Goal: Information Seeking & Learning: Learn about a topic

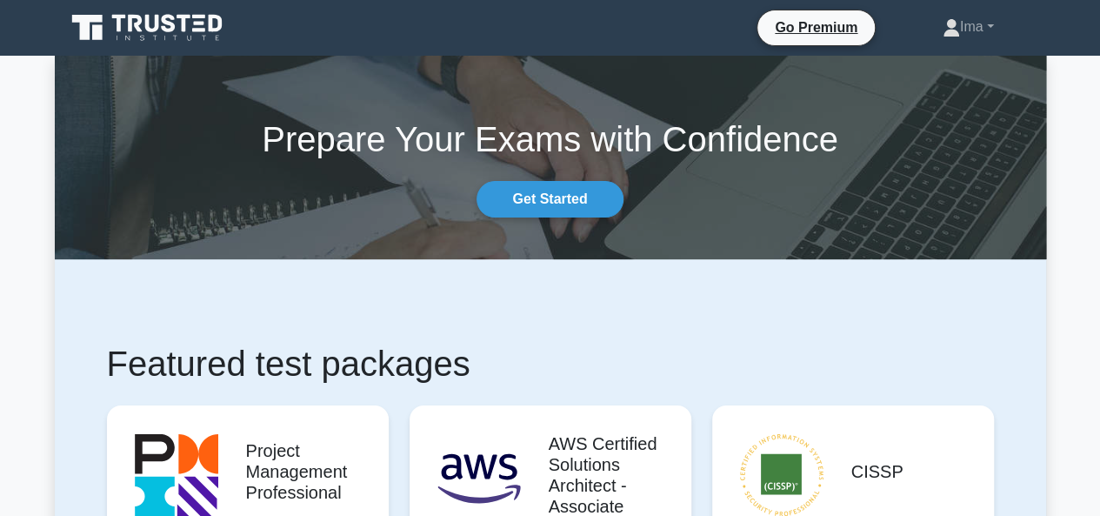
click at [574, 187] on link "Get Started" at bounding box center [550, 199] width 146 height 37
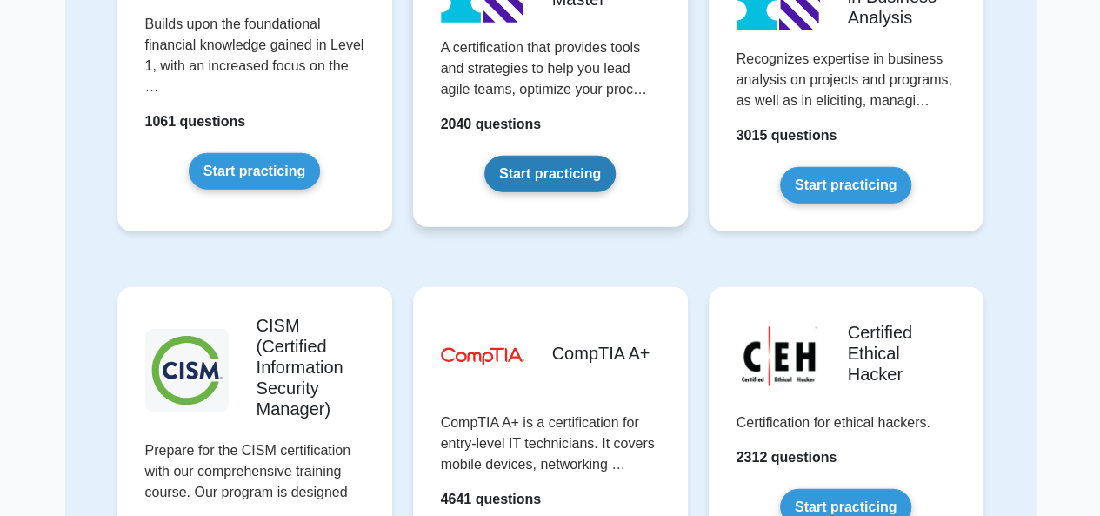
scroll to position [2319, 0]
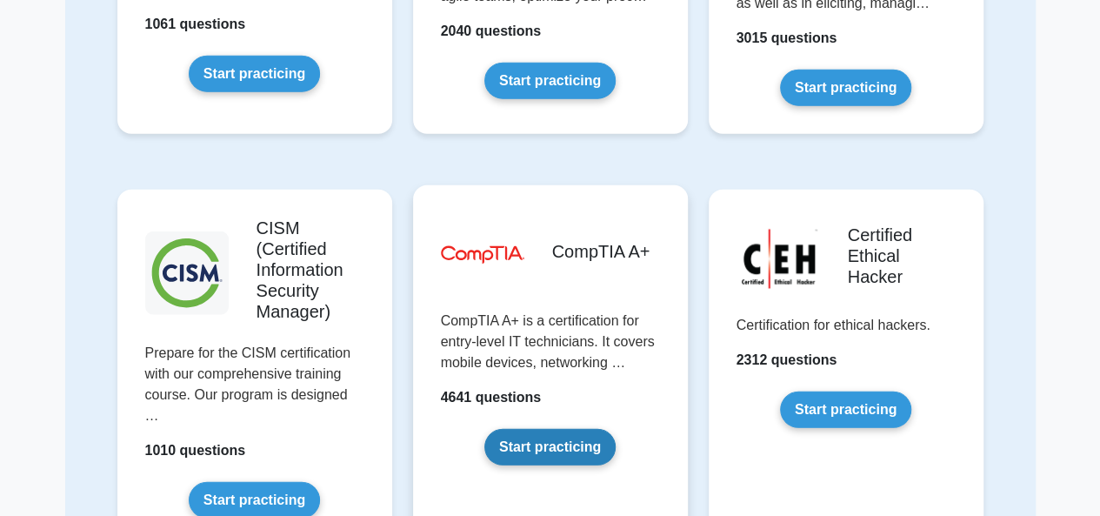
click at [556, 438] on link "Start practicing" at bounding box center [550, 447] width 131 height 37
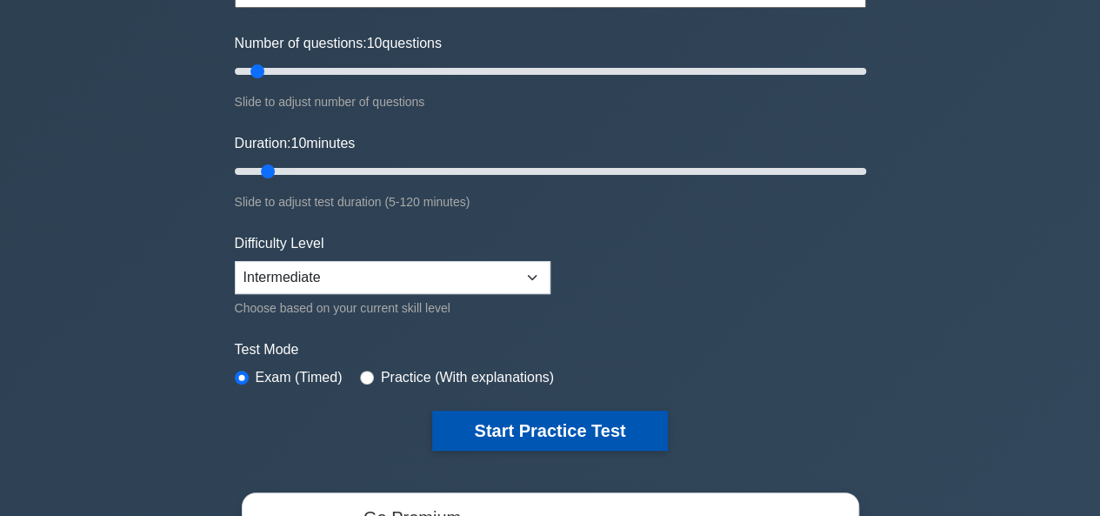
scroll to position [348, 0]
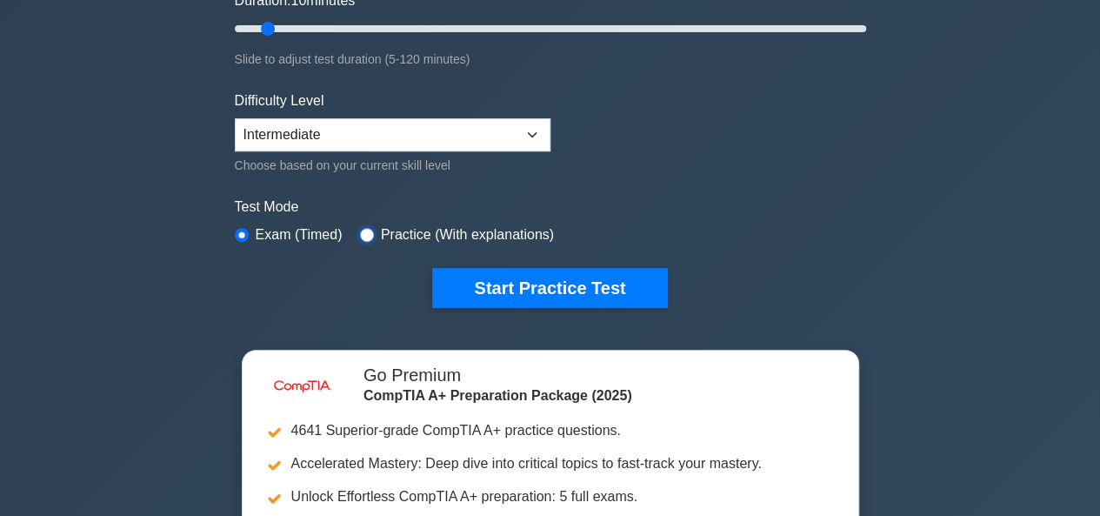
click at [360, 228] on input "radio" at bounding box center [367, 235] width 14 height 14
radio input "true"
click at [240, 235] on input "radio" at bounding box center [242, 235] width 14 height 14
radio input "true"
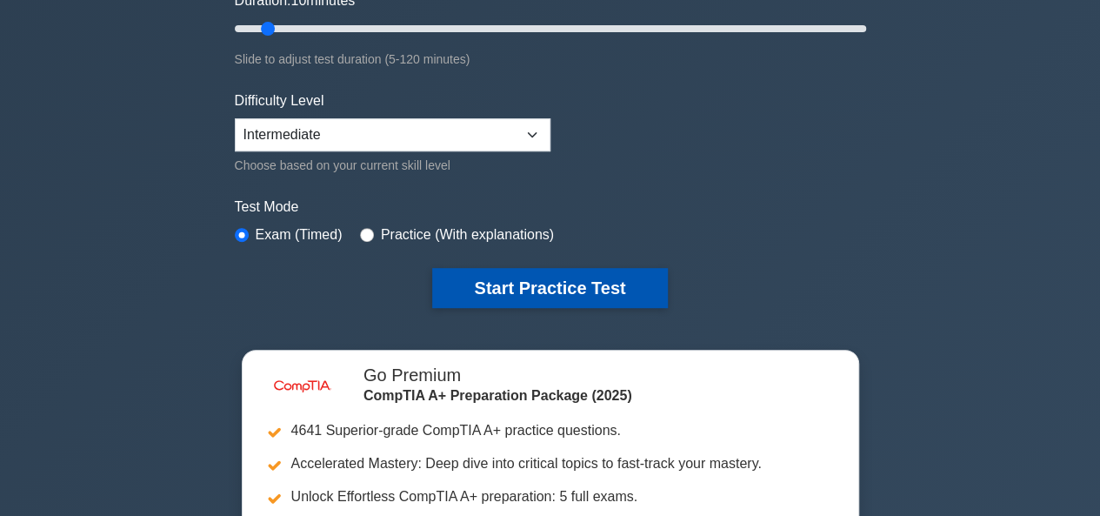
click at [472, 288] on button "Start Practice Test" at bounding box center [549, 288] width 235 height 40
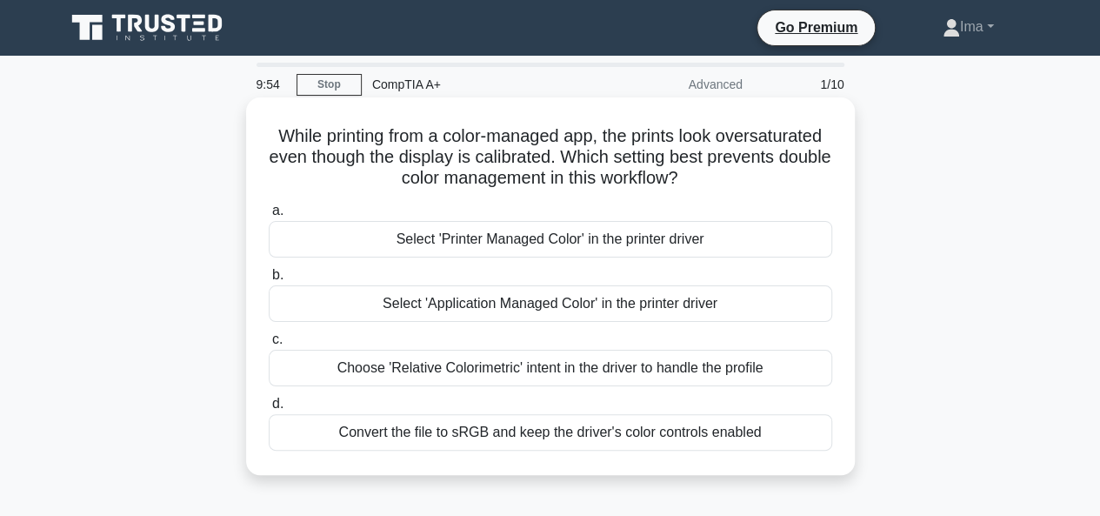
drag, startPoint x: 324, startPoint y: 133, endPoint x: 270, endPoint y: 130, distance: 54.9
click at [269, 130] on h5 "While printing from a color-managed app, the prints look oversaturated even tho…" at bounding box center [550, 157] width 567 height 64
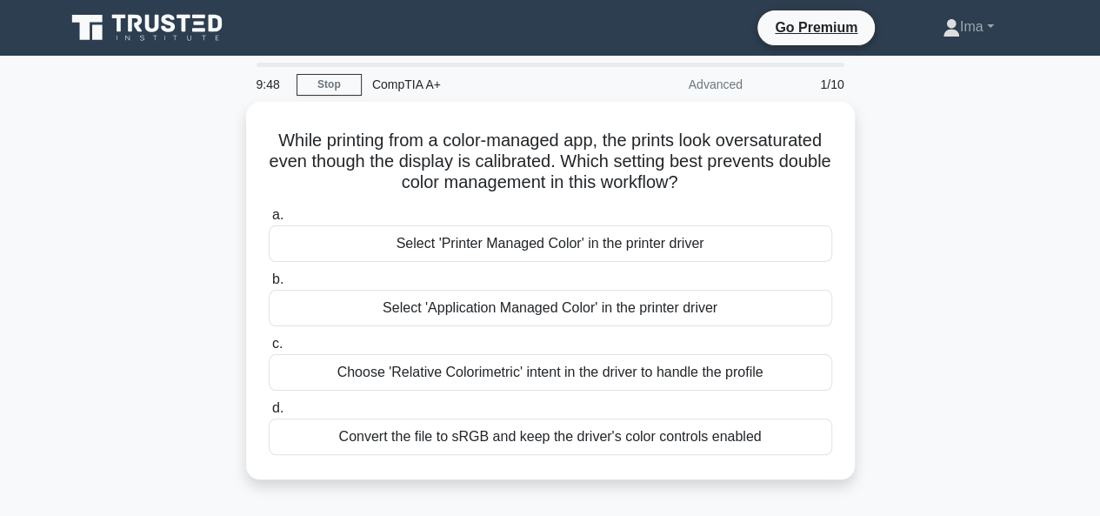
drag, startPoint x: 347, startPoint y: 135, endPoint x: 817, endPoint y: 494, distance: 591.3
click at [817, 494] on div "While printing from a color-managed app, the prints look oversaturated even tho…" at bounding box center [551, 301] width 992 height 398
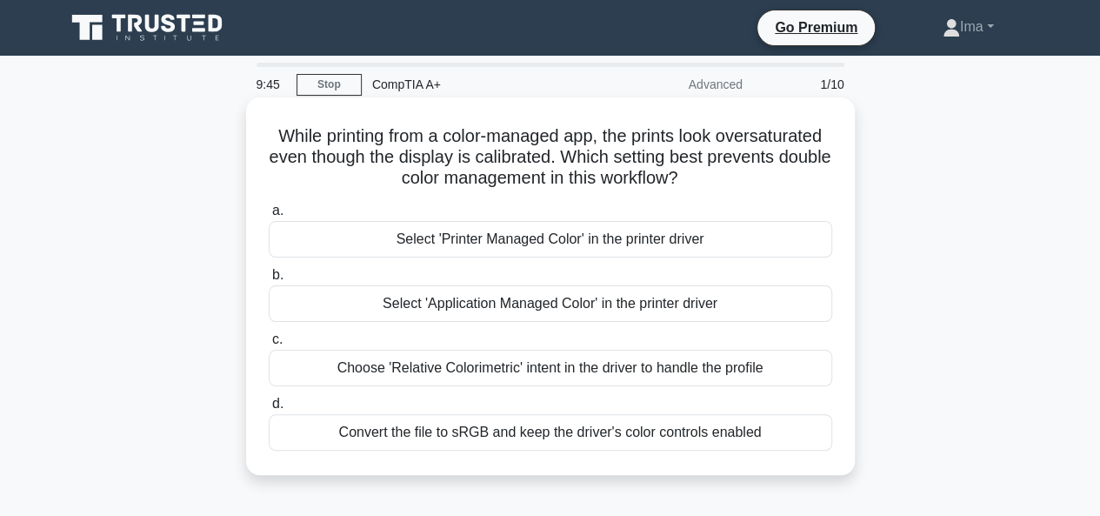
copy div "While printing from a color-managed app, the prints look oversaturated even tho…"
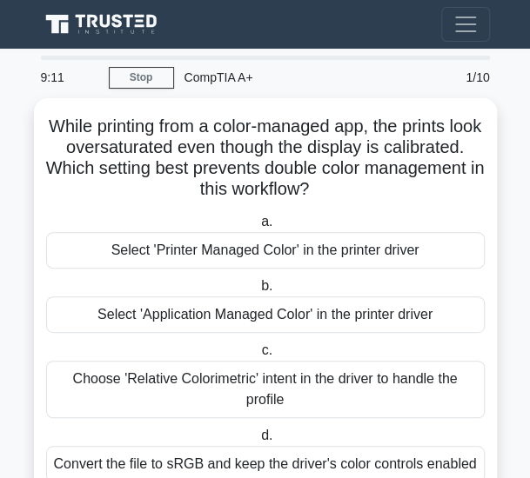
click at [12, 209] on main "9:11 Stop CompTIA A+ Advanced 1/10 While printing from a color-managed app, the…" at bounding box center [265, 294] width 530 height 490
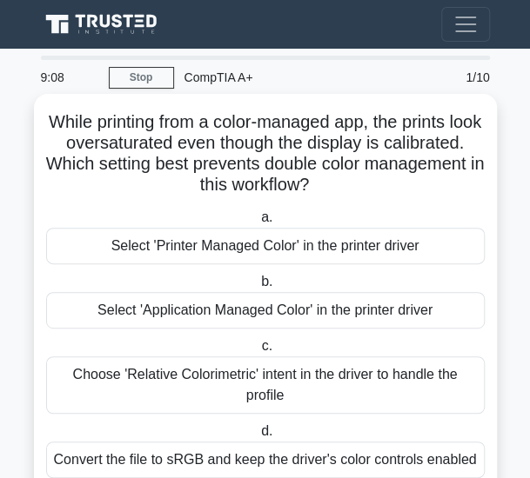
click at [211, 310] on div "Select 'Application Managed Color' in the printer driver" at bounding box center [265, 310] width 438 height 37
click at [257, 288] on input "b. Select 'Application Managed Color' in the printer driver" at bounding box center [257, 282] width 0 height 11
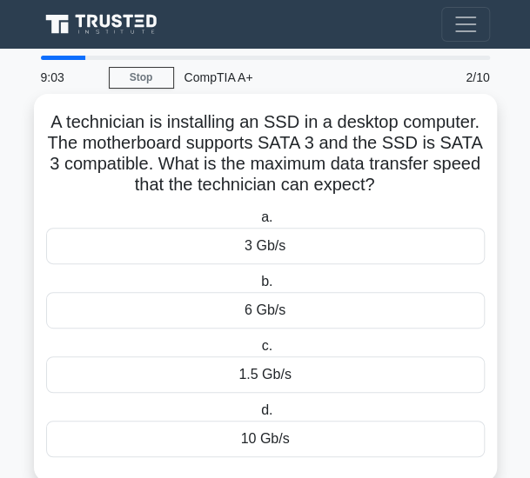
drag, startPoint x: 47, startPoint y: 112, endPoint x: 372, endPoint y: 466, distance: 480.8
click at [372, 466] on div "A technician is installing an SSD in a desktop computer. The motherboard suppor…" at bounding box center [265, 288] width 449 height 374
copy div "A technician is installing an SSD in a desktop computer. The motherboard suppor…"
click at [55, 202] on div "A technician is installing an SSD in a desktop computer. The motherboard suppor…" at bounding box center [265, 288] width 449 height 374
click at [276, 317] on div "6 Gb/s" at bounding box center [265, 310] width 438 height 37
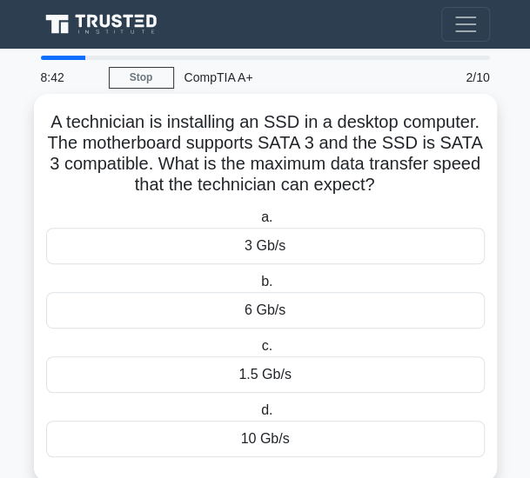
click at [257, 288] on input "b. 6 Gb/s" at bounding box center [257, 282] width 0 height 11
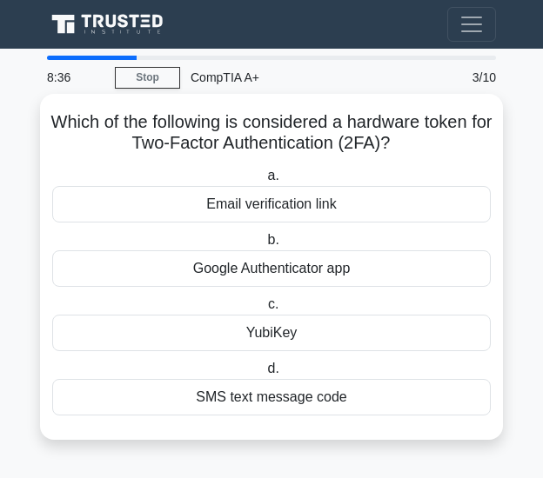
drag, startPoint x: 63, startPoint y: 121, endPoint x: 431, endPoint y: 413, distance: 469.9
click at [431, 413] on div "Which of the following is considered a hardware token for Two-Factor Authentica…" at bounding box center [271, 267] width 449 height 332
copy div "Which of the following is considered a hardware token for Two-Factor Authentica…"
click at [85, 161] on div "Which of the following is considered a hardware token for Two-Factor Authentica…" at bounding box center [271, 267] width 449 height 332
click at [266, 333] on div "YubiKey" at bounding box center [271, 333] width 438 height 37
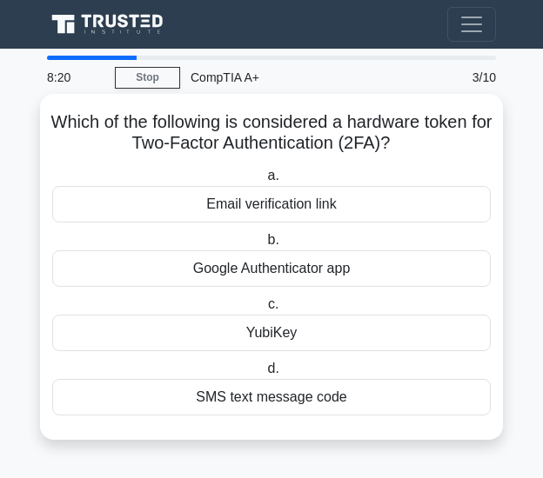
click at [264, 311] on input "c. YubiKey" at bounding box center [264, 304] width 0 height 11
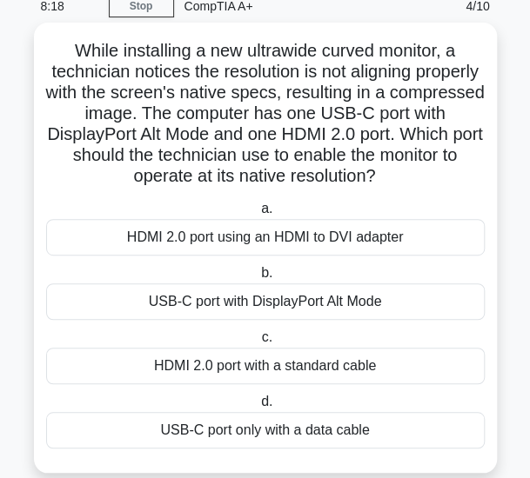
scroll to position [99, 0]
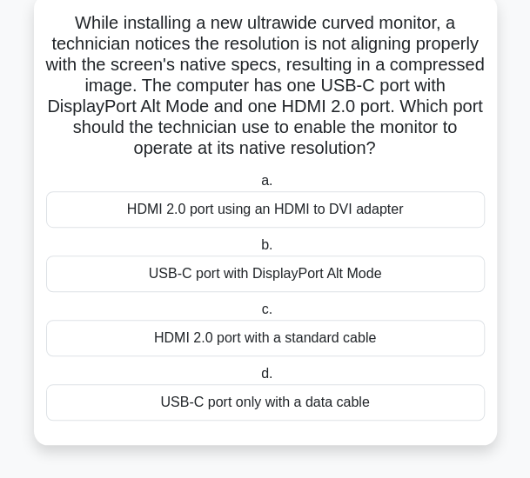
drag, startPoint x: 71, startPoint y: 16, endPoint x: 465, endPoint y: 144, distance: 414.5
click at [465, 144] on h5 "While installing a new ultrawide curved monitor, a technician notices the resol…" at bounding box center [265, 86] width 442 height 148
copy h5 "While installing a new ultrawide curved monitor, a technician notices the resol…"
click at [63, 165] on div "While installing a new ultrawide curved monitor, a technician notices the resol…" at bounding box center [265, 220] width 449 height 437
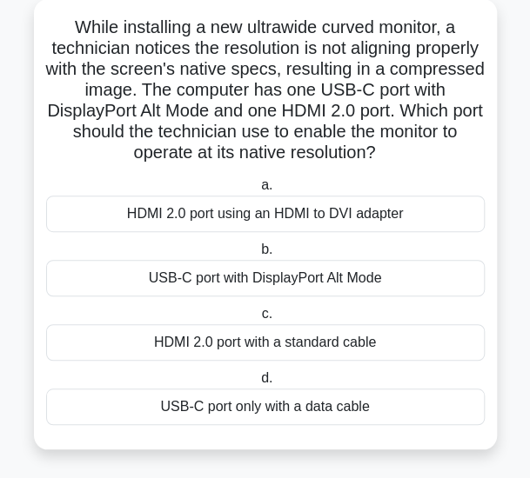
drag, startPoint x: 71, startPoint y: 22, endPoint x: 422, endPoint y: 464, distance: 564.7
click at [422, 464] on div "While installing a new ultrawide curved monitor, a technician notices the resol…" at bounding box center [265, 234] width 463 height 471
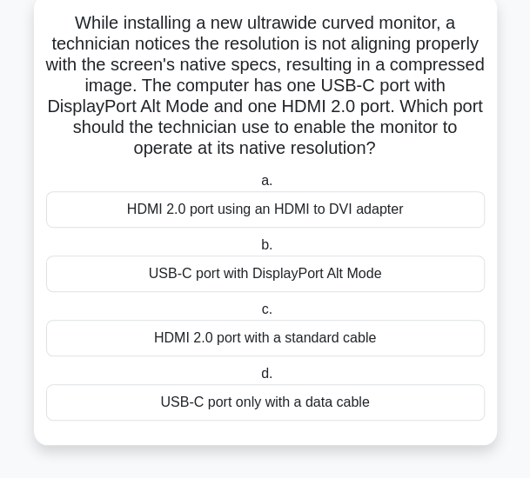
copy div "While installing a new ultrawide curved monitor, a technician notices the resol…"
click at [59, 280] on div "USB-C port with DisplayPort Alt Mode" at bounding box center [265, 274] width 438 height 37
click at [257, 251] on input "b. USB-C port with DisplayPort Alt Mode" at bounding box center [257, 245] width 0 height 11
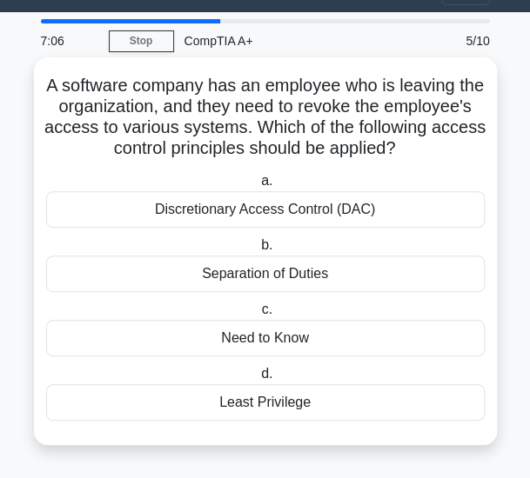
scroll to position [57, 0]
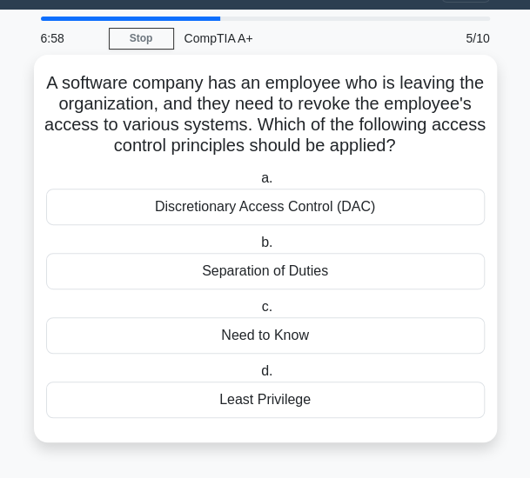
drag, startPoint x: 63, startPoint y: 63, endPoint x: 358, endPoint y: 415, distance: 459.3
click at [358, 415] on div "A software company has an employee who is leaving the organization, and they ne…" at bounding box center [265, 249] width 449 height 374
click at [62, 72] on h5 "A software company has an employee who is leaving the organization, and they ne…" at bounding box center [265, 114] width 442 height 85
drag, startPoint x: 53, startPoint y: 62, endPoint x: 342, endPoint y: 384, distance: 432.4
click at [351, 418] on div "A software company has an employee who is leaving the organization, and they ne…" at bounding box center [265, 249] width 449 height 374
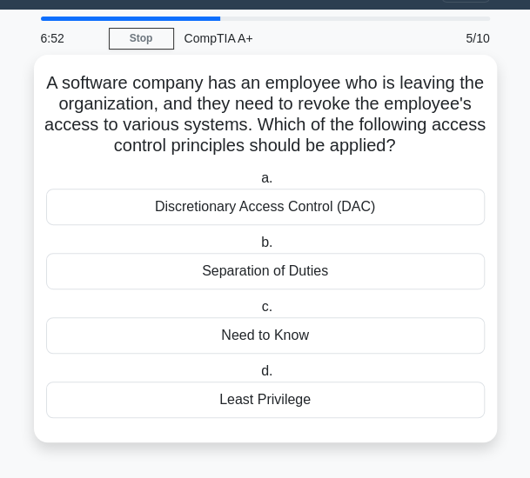
copy div "A software company has an employee who is leaving the organization, and they ne…"
click at [205, 398] on div "Least Privilege" at bounding box center [265, 400] width 438 height 37
click at [257, 378] on input "d. Least Privilege" at bounding box center [257, 371] width 0 height 11
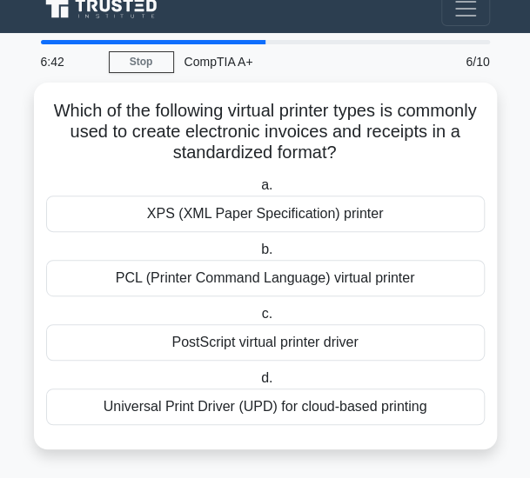
scroll to position [0, 0]
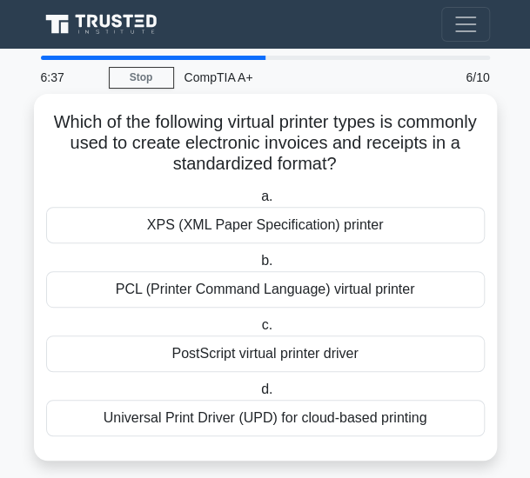
drag, startPoint x: 86, startPoint y: 116, endPoint x: 446, endPoint y: 458, distance: 496.5
click at [446, 458] on div "Which of the following virtual printer types is commonly used to create electro…" at bounding box center [265, 277] width 463 height 367
copy div "Which of the following virtual printer types is commonly used to create electro…"
click at [105, 228] on div "XPS (XML Paper Specification) printer" at bounding box center [265, 225] width 438 height 37
click at [257, 203] on input "a. XPS (XML Paper Specification) printer" at bounding box center [257, 196] width 0 height 11
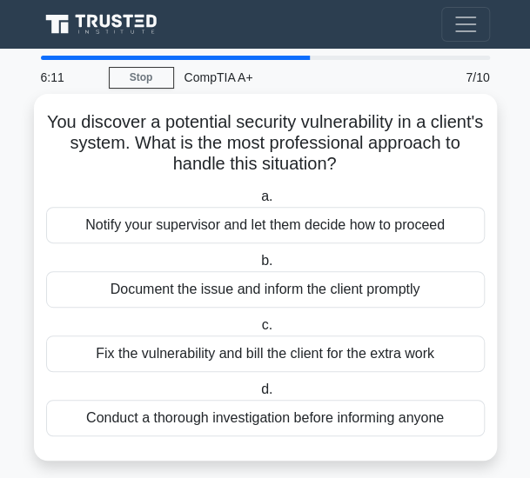
drag, startPoint x: 75, startPoint y: 124, endPoint x: 344, endPoint y: 297, distance: 320.4
click at [344, 297] on div "You discover a potential security vulnerability in a client's system. What is t…" at bounding box center [265, 277] width 449 height 353
click at [50, 111] on h5 "You discover a potential security vulnerability in a client's system. What is t…" at bounding box center [265, 143] width 442 height 64
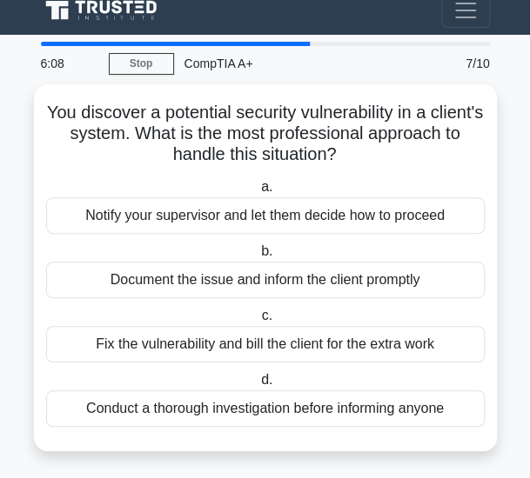
scroll to position [16, 0]
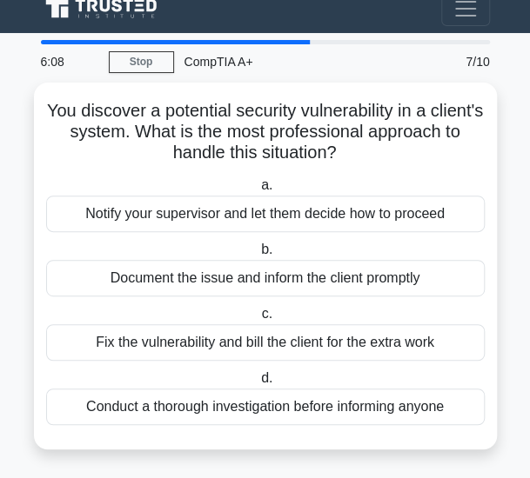
drag, startPoint x: 73, startPoint y: 121, endPoint x: 496, endPoint y: 468, distance: 547.0
click at [496, 468] on div "6:08 Stop CompTIA A+ Expert 7/10 You discover a potential security vulnerabilit…" at bounding box center [265, 257] width 470 height 434
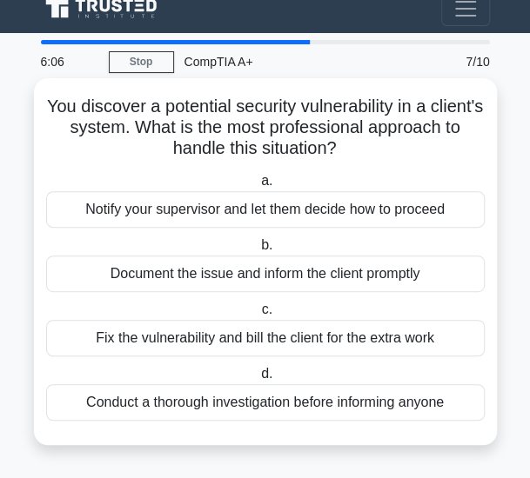
copy div "You discover a potential security vulnerability in a client's system. What is t…"
click at [190, 268] on div "Document the issue and inform the client promptly" at bounding box center [265, 274] width 438 height 37
click at [257, 251] on input "b. Document the issue and inform the client promptly" at bounding box center [257, 245] width 0 height 11
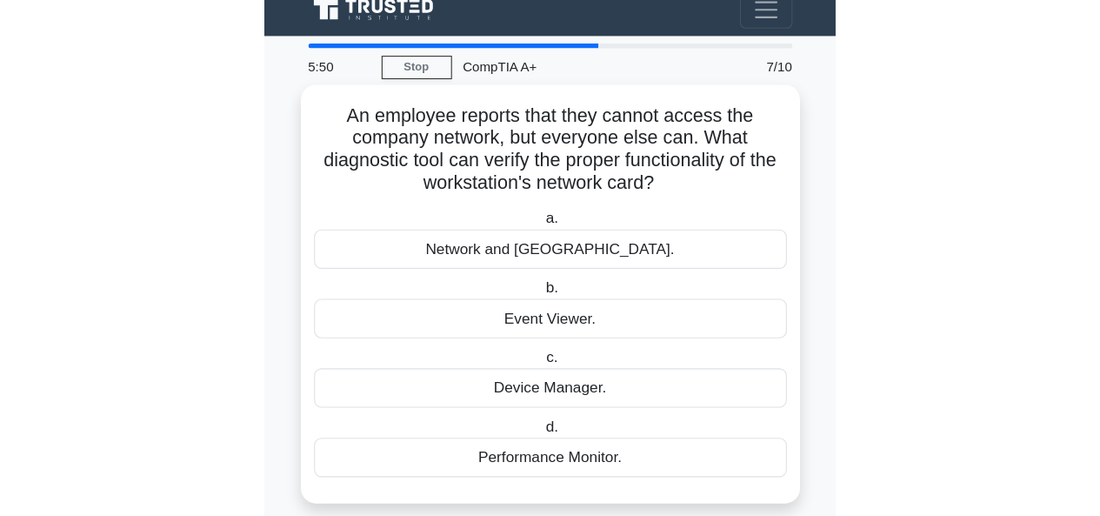
scroll to position [0, 0]
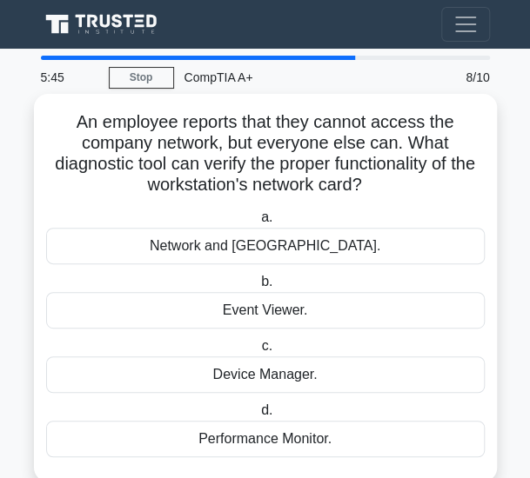
drag, startPoint x: 68, startPoint y: 119, endPoint x: 425, endPoint y: 443, distance: 482.2
click at [425, 443] on div "An employee reports that they cannot access the company network, but everyone e…" at bounding box center [265, 288] width 449 height 374
copy div "An employee reports that they cannot access the company network, but everyone e…"
click at [176, 367] on div "Device Manager." at bounding box center [265, 375] width 438 height 37
click at [257, 352] on input "c. Device Manager." at bounding box center [257, 346] width 0 height 11
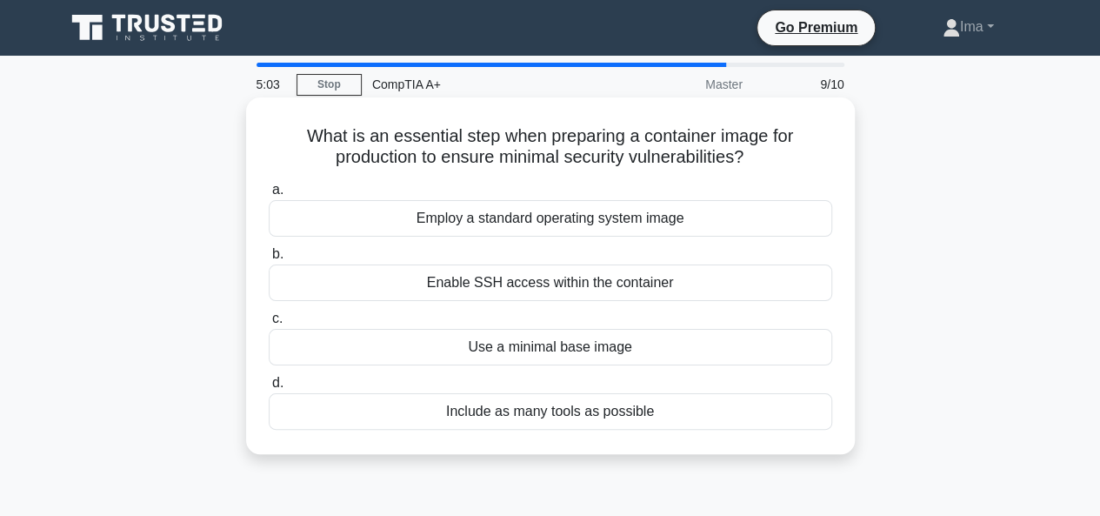
click at [569, 344] on div "Use a minimal base image" at bounding box center [551, 347] width 564 height 37
click at [269, 324] on input "c. Use a minimal base image" at bounding box center [269, 318] width 0 height 11
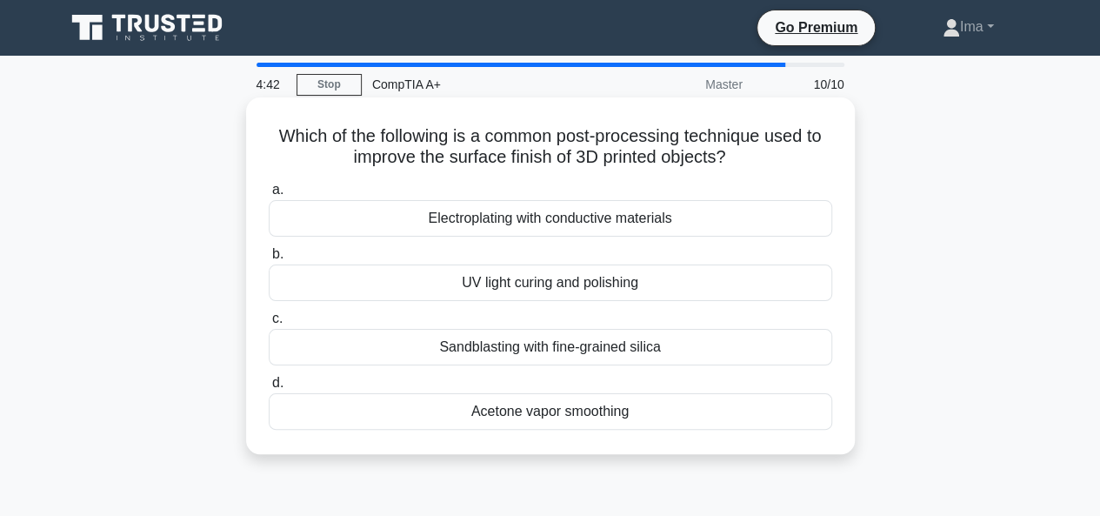
click at [496, 285] on div "UV light curing and polishing" at bounding box center [551, 282] width 564 height 37
click at [269, 260] on input "b. UV light curing and polishing" at bounding box center [269, 254] width 0 height 11
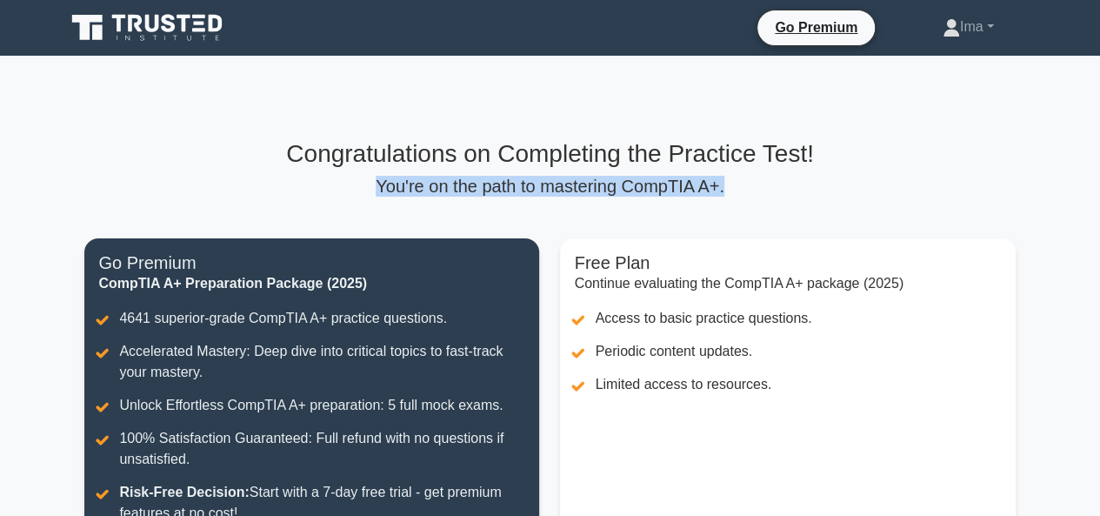
drag, startPoint x: 386, startPoint y: 184, endPoint x: 759, endPoint y: 185, distance: 372.3
click at [759, 185] on p "You're on the path to mastering CompTIA A+." at bounding box center [549, 186] width 931 height 21
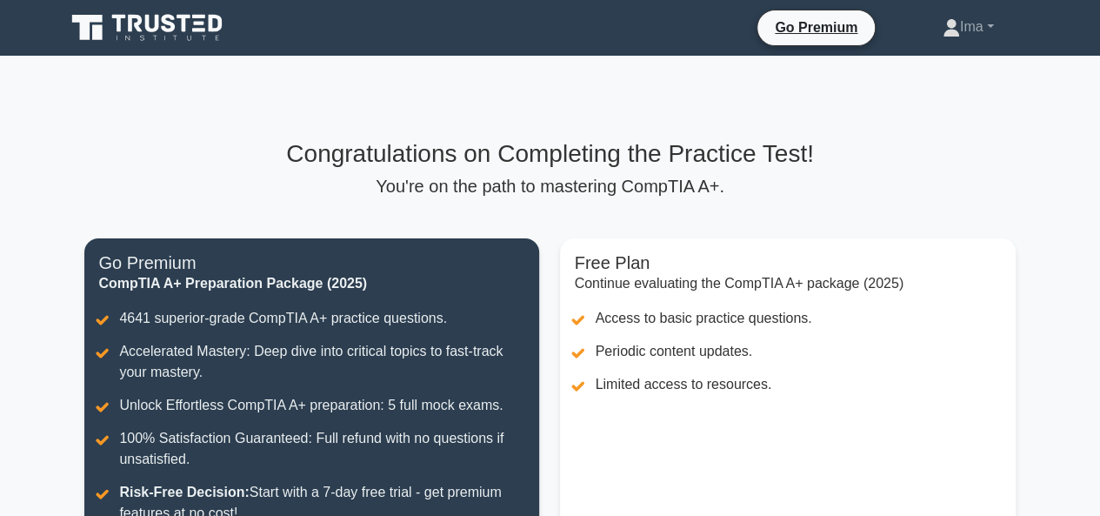
click at [605, 218] on div "Congratulations on Completing the Practice Test! You're on the path to masterin…" at bounding box center [550, 387] width 952 height 496
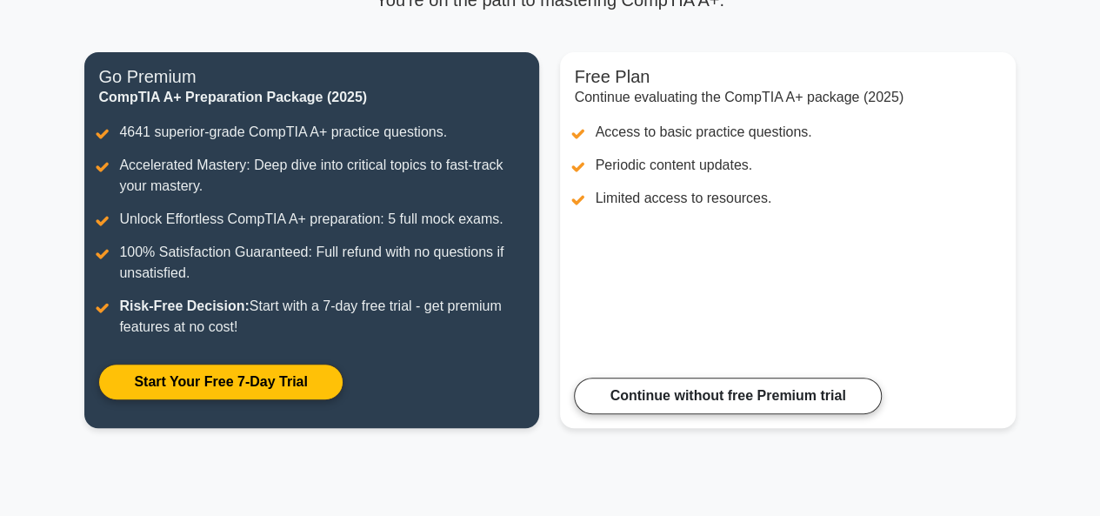
scroll to position [231, 0]
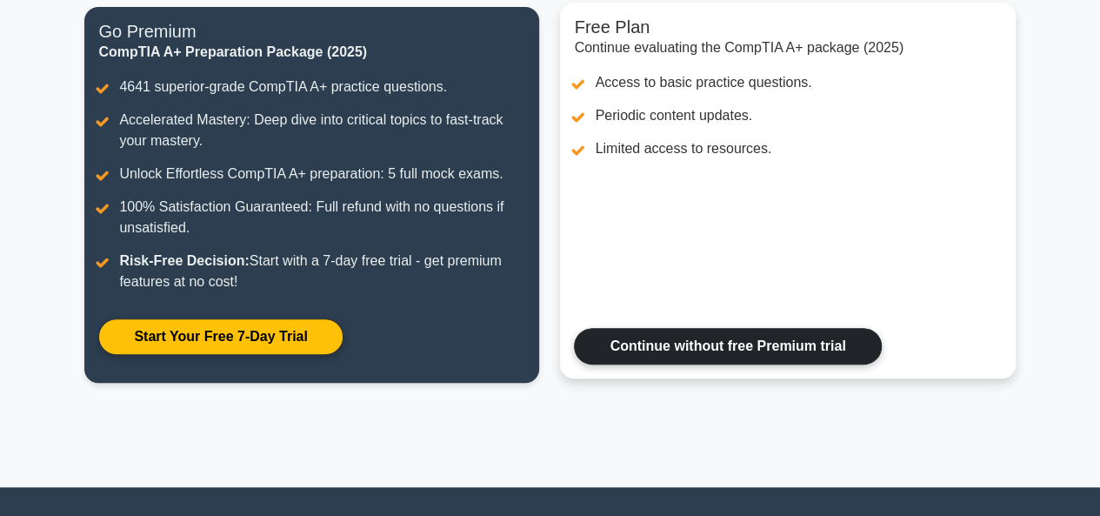
click at [625, 358] on link "Continue without free Premium trial" at bounding box center [727, 346] width 307 height 37
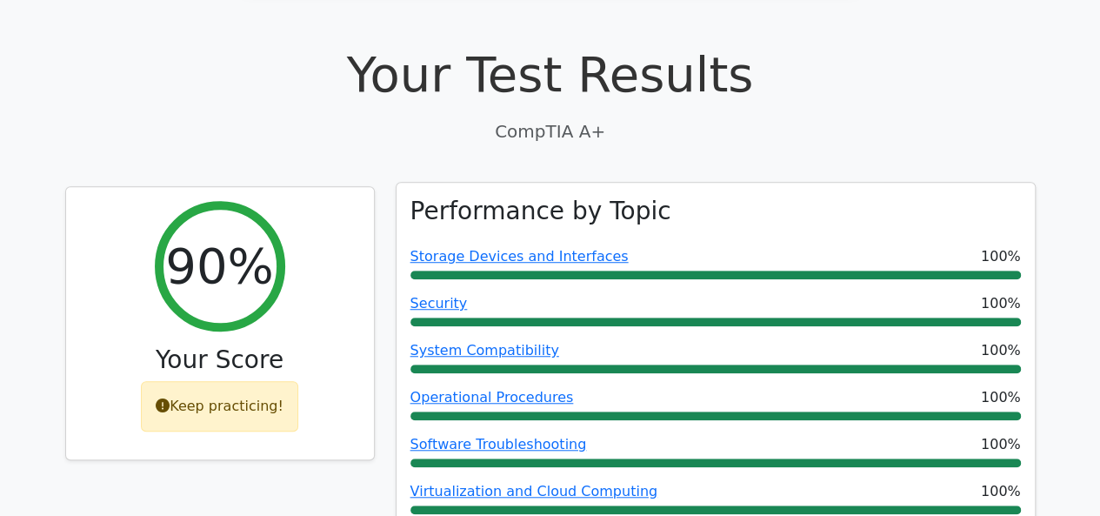
scroll to position [579, 0]
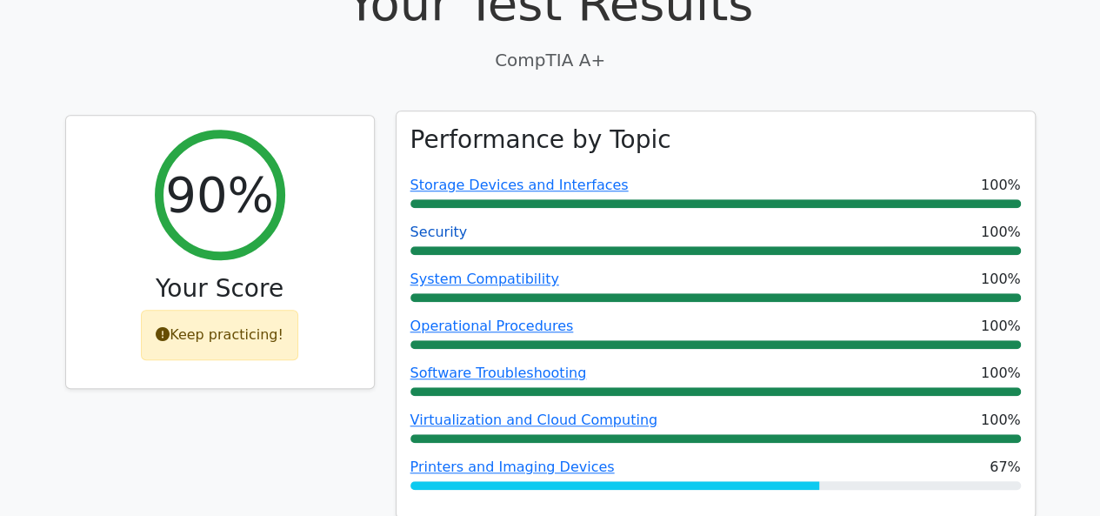
click at [443, 224] on link "Security" at bounding box center [439, 232] width 57 height 17
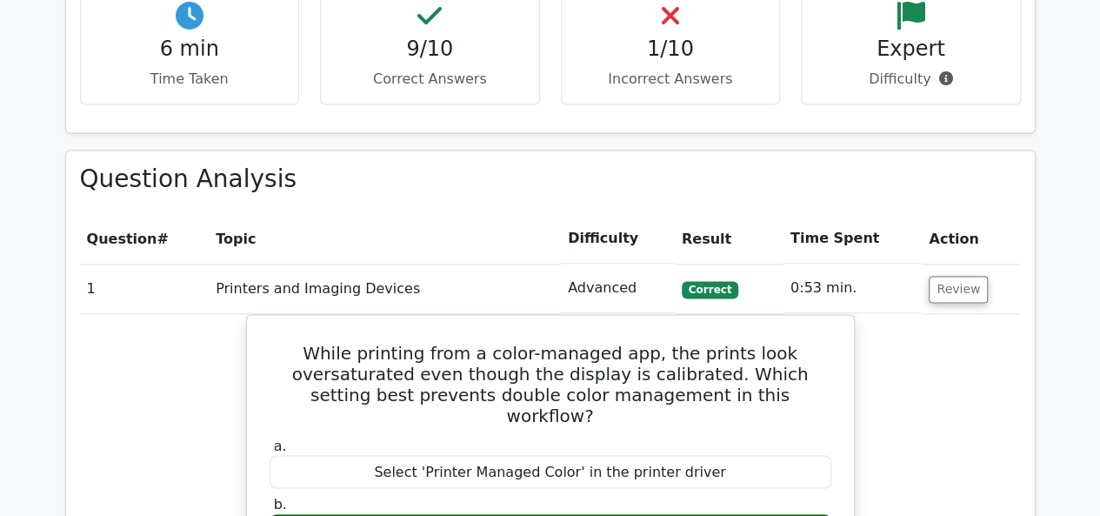
scroll to position [1159, 0]
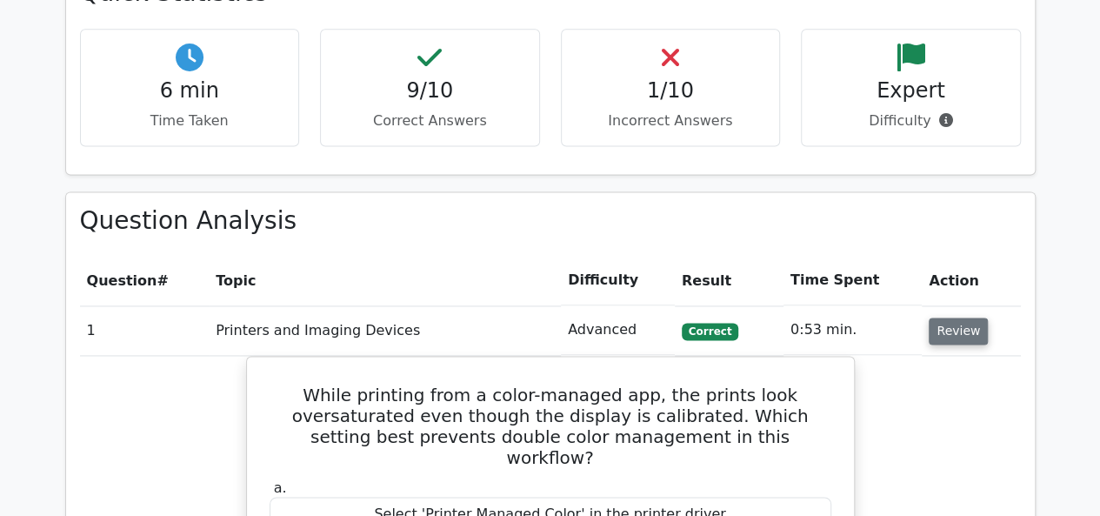
click at [957, 317] on button "Review" at bounding box center [958, 330] width 59 height 27
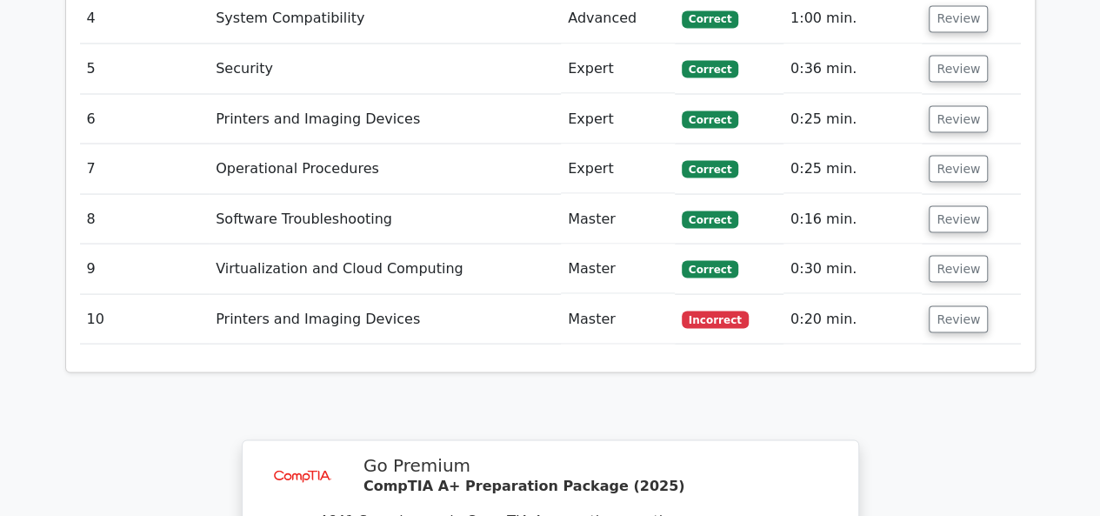
scroll to position [1623, 0]
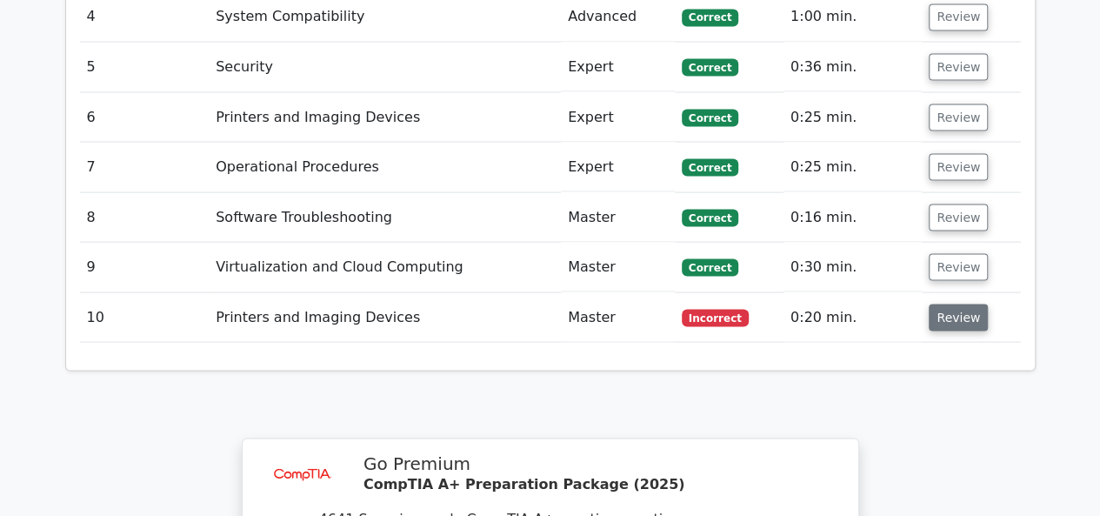
click at [966, 304] on button "Review" at bounding box center [958, 317] width 59 height 27
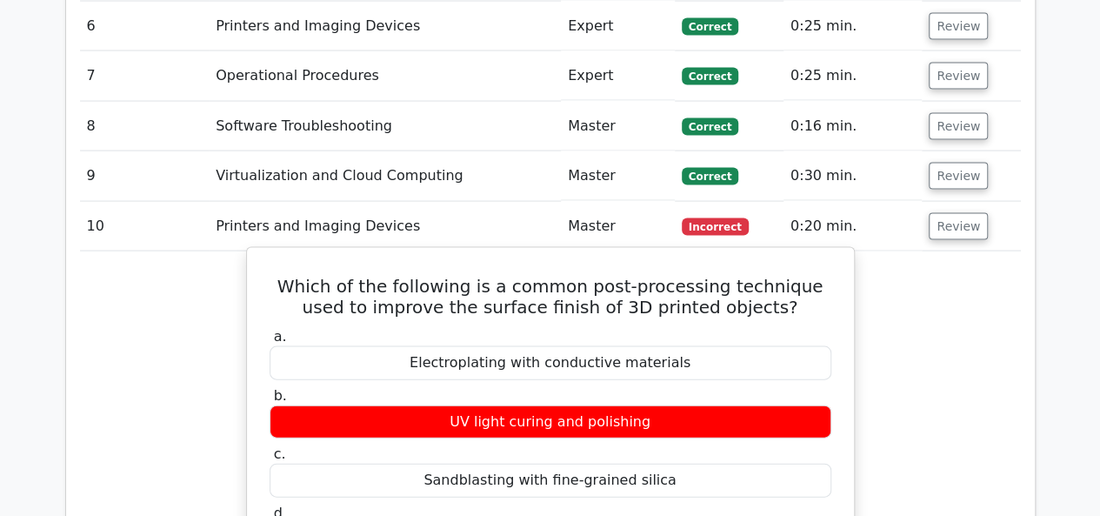
scroll to position [1740, 0]
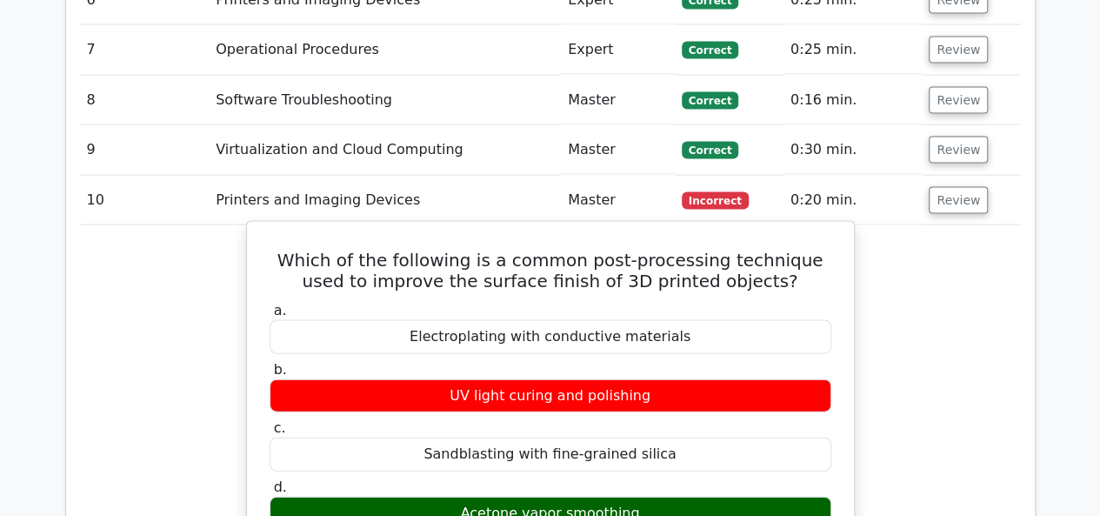
click at [598, 438] on div "Sandblasting with fine-grained silica" at bounding box center [551, 455] width 562 height 34
click at [572, 497] on div "Acetone vapor smoothing" at bounding box center [551, 514] width 562 height 34
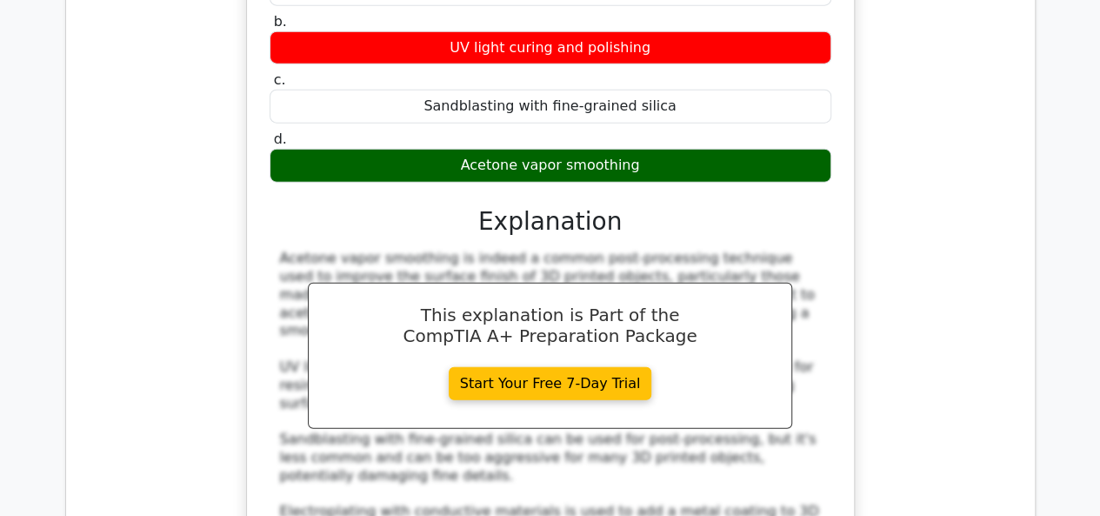
scroll to position [1971, 0]
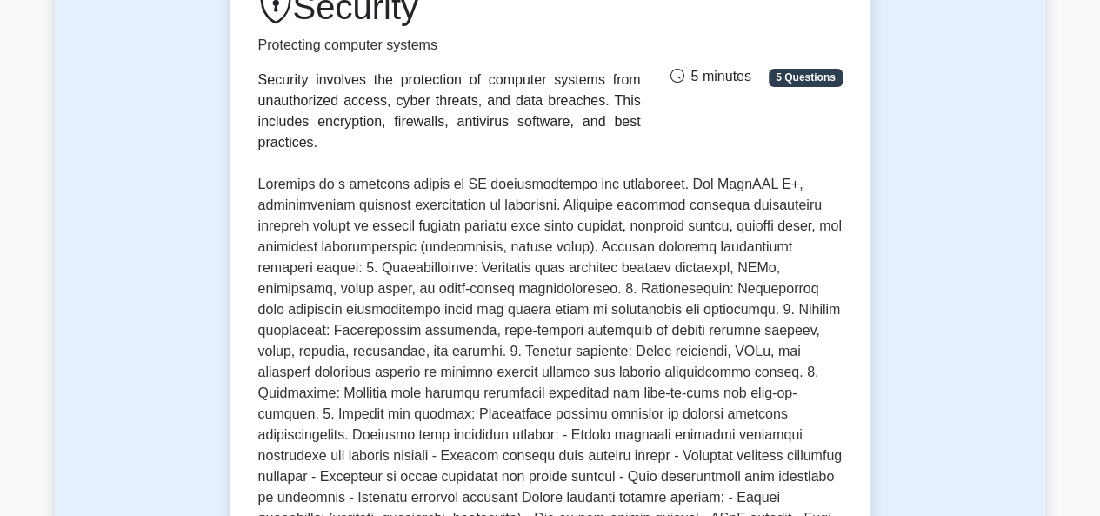
scroll to position [116, 0]
